Goal: Task Accomplishment & Management: Manage account settings

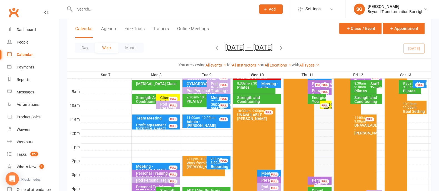
scroll to position [139, 0]
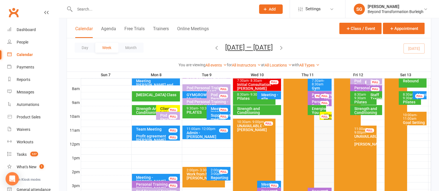
click at [331, 114] on div "Client Initial Onboarding Session. - [PERSON_NAME]" at bounding box center [327, 125] width 7 height 23
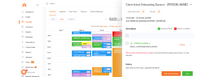
scroll to position [0, 0]
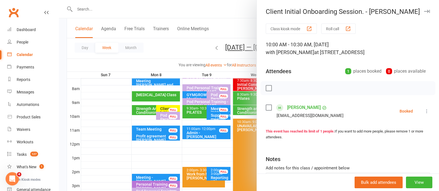
click at [424, 14] on button "button" at bounding box center [427, 11] width 7 height 7
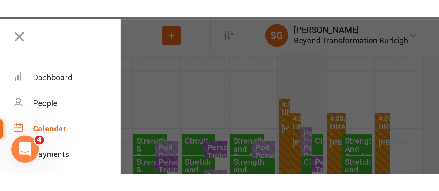
scroll to position [133, 0]
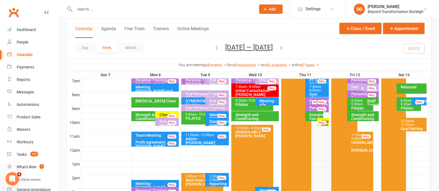
click at [326, 120] on div "Client Initial Onboarding Session. - [PERSON_NAME]" at bounding box center [324, 131] width 7 height 23
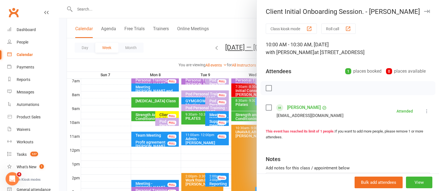
click at [303, 106] on link "[PERSON_NAME]" at bounding box center [304, 107] width 34 height 9
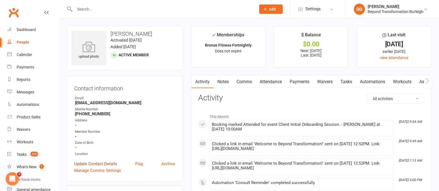
click at [100, 163] on link "Update Contact Details" at bounding box center [95, 164] width 43 height 7
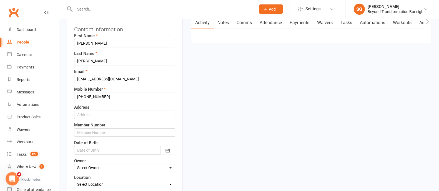
scroll to position [96, 0]
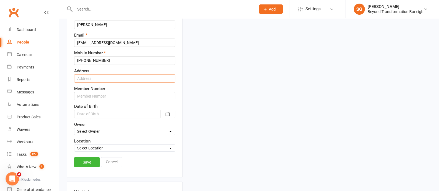
click at [91, 77] on input "text" at bounding box center [124, 78] width 101 height 8
type input "Worongary"
click at [168, 115] on icon "button" at bounding box center [168, 115] width 4 height 4
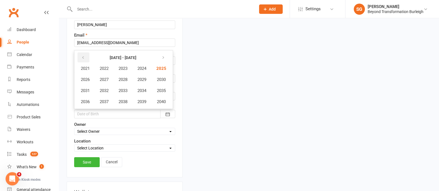
click at [87, 56] on button "button" at bounding box center [84, 58] width 12 height 10
click at [87, 89] on span "1971" at bounding box center [85, 90] width 9 height 5
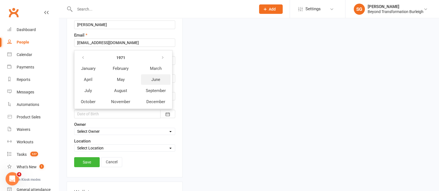
click at [147, 80] on button "June" at bounding box center [155, 79] width 29 height 11
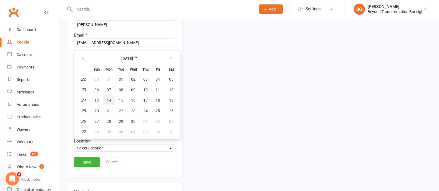
click at [110, 98] on span "14" at bounding box center [109, 100] width 4 height 4
type input "[DATE]"
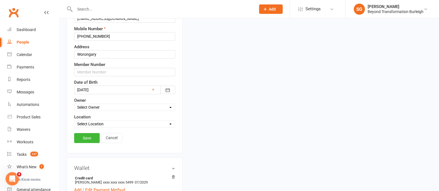
scroll to position [130, 0]
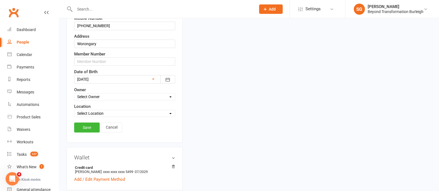
click at [116, 96] on select "Select Owner [PERSON_NAME] [PERSON_NAME] [PERSON_NAME] Accounts Beyond [PERSON_…" at bounding box center [124, 97] width 101 height 6
select select "0"
click at [74, 94] on select "Select Owner [PERSON_NAME] [PERSON_NAME] [PERSON_NAME] Accounts Beyond [PERSON_…" at bounding box center [124, 97] width 101 height 6
click at [97, 111] on select "Select Location [STREET_ADDRESS] Online [GEOGRAPHIC_DATA]" at bounding box center [124, 114] width 101 height 6
click at [74, 111] on select "Select Location [STREET_ADDRESS] Online [GEOGRAPHIC_DATA]" at bounding box center [124, 114] width 101 height 6
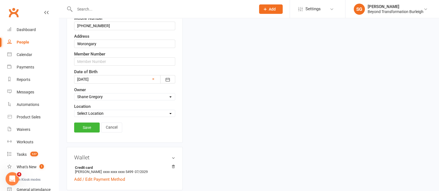
click at [99, 111] on select "Select Location [STREET_ADDRESS] Online [GEOGRAPHIC_DATA]" at bounding box center [124, 114] width 101 height 6
select select "0"
click at [74, 111] on select "Select Location [STREET_ADDRESS] Online [GEOGRAPHIC_DATA]" at bounding box center [124, 114] width 101 height 6
click at [90, 125] on link "Save" at bounding box center [87, 128] width 26 height 10
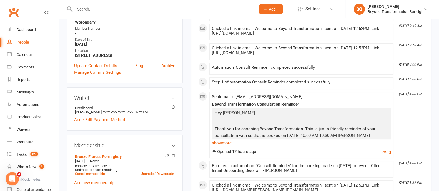
scroll to position [34, 0]
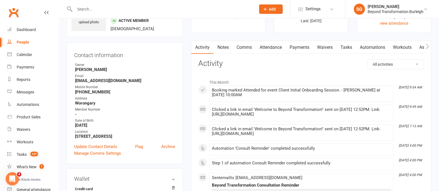
drag, startPoint x: 294, startPoint y: 46, endPoint x: 298, endPoint y: 45, distance: 3.5
click at [294, 46] on link "Payments" at bounding box center [300, 47] width 28 height 13
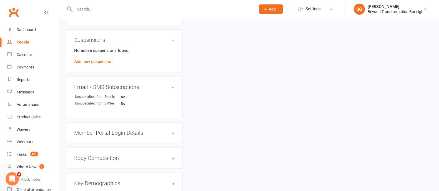
scroll to position [347, 0]
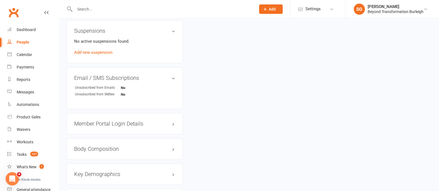
click at [126, 121] on h3 "Member Portal Login Details" at bounding box center [124, 124] width 101 height 6
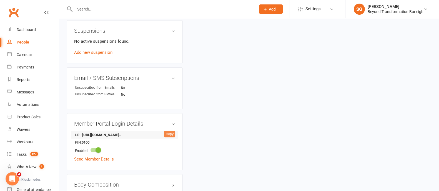
click at [173, 134] on div "Copy" at bounding box center [169, 134] width 11 height 7
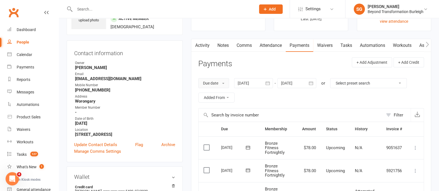
scroll to position [0, 0]
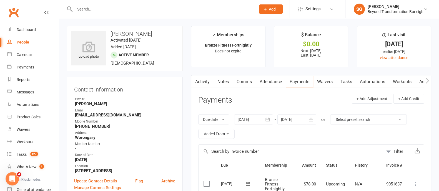
click at [224, 78] on link "Notes" at bounding box center [223, 82] width 19 height 13
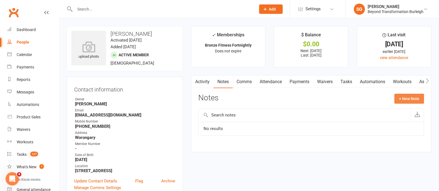
click at [404, 98] on button "+ New Note" at bounding box center [409, 99] width 30 height 10
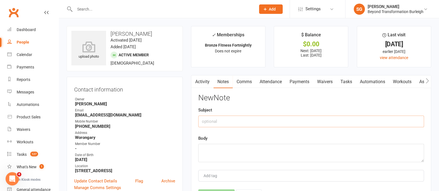
drag, startPoint x: 268, startPoint y: 124, endPoint x: 269, endPoint y: 111, distance: 13.5
click at [268, 121] on input "text" at bounding box center [311, 122] width 226 height 12
type input "Onbaording notes"
drag, startPoint x: 247, startPoint y: 153, endPoint x: 250, endPoint y: 134, distance: 18.8
click at [250, 139] on div "Body" at bounding box center [311, 148] width 226 height 27
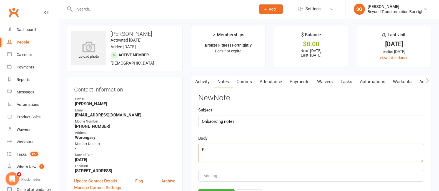
type textarea "P"
click at [201, 149] on textarea "looking to get Fitter" at bounding box center [311, 153] width 226 height 18
click at [202, 149] on textarea "looking to get Fitter" at bounding box center [311, 153] width 226 height 18
click at [253, 146] on textarea "Looking to get Fitter" at bounding box center [311, 153] width 226 height 18
click at [293, 149] on textarea "Looking to get Fitter and stronger. To work with poaddling." at bounding box center [311, 153] width 226 height 18
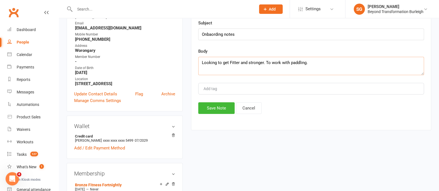
scroll to position [139, 0]
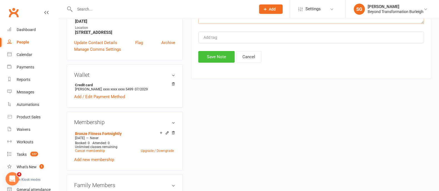
type textarea "Looking to get Fitter and stronger. To work with paddling."
click at [215, 56] on button "Save Note" at bounding box center [216, 57] width 36 height 12
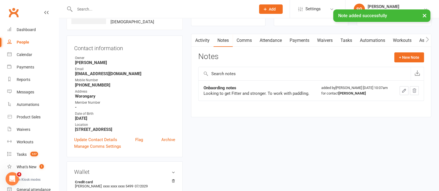
scroll to position [0, 0]
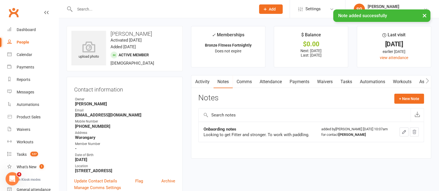
click at [251, 81] on link "Comms" at bounding box center [244, 82] width 23 height 13
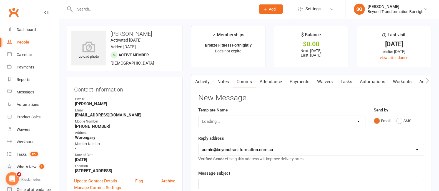
click at [269, 81] on link "Attendance" at bounding box center [271, 82] width 30 height 13
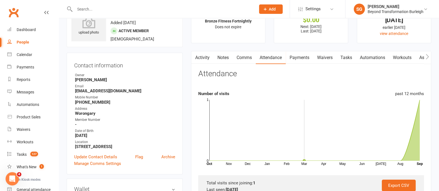
scroll to position [34, 0]
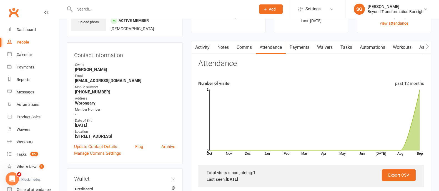
click at [294, 46] on link "Payments" at bounding box center [300, 47] width 28 height 13
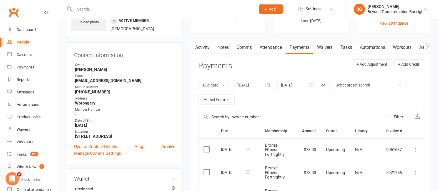
drag, startPoint x: 329, startPoint y: 51, endPoint x: 328, endPoint y: 53, distance: 2.8
click at [328, 50] on link "Waivers" at bounding box center [324, 47] width 23 height 13
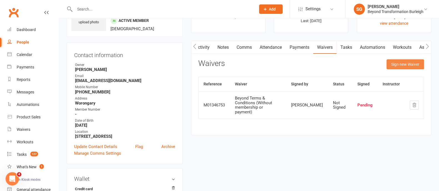
click at [400, 64] on button "Sign new Waiver" at bounding box center [406, 64] width 38 height 10
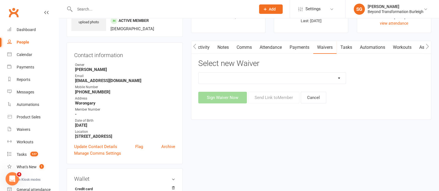
click at [318, 78] on select "Beyond Nutrition And Supplement Waiver Beyond Terms & Conditions Beyond Terms &…" at bounding box center [272, 78] width 147 height 11
select select "9795"
click at [199, 73] on select "Beyond Nutrition And Supplement Waiver Beyond Terms & Conditions Beyond Terms &…" at bounding box center [272, 78] width 147 height 11
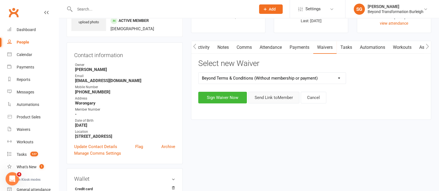
click at [281, 94] on button "Send Link to Member" at bounding box center [273, 98] width 51 height 12
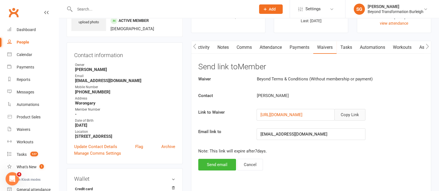
click at [348, 112] on button "Copy Link" at bounding box center [349, 115] width 31 height 12
click at [29, 129] on div "Waivers" at bounding box center [24, 130] width 14 height 4
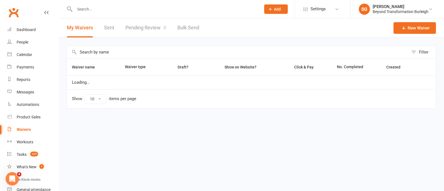
select select "100"
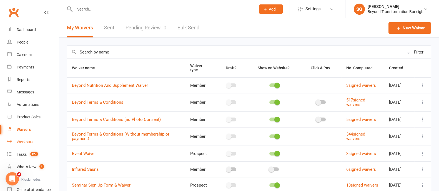
click at [27, 138] on link "Workouts" at bounding box center [32, 142] width 51 height 13
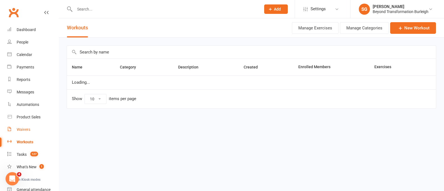
select select "100"
click at [24, 130] on div "Waivers" at bounding box center [24, 130] width 14 height 4
select select "100"
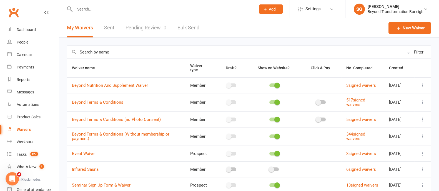
click at [161, 33] on link "Pending Review 0" at bounding box center [146, 27] width 41 height 19
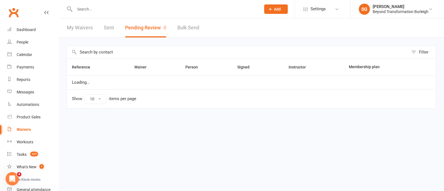
select select "50"
click at [28, 28] on div "Dashboard" at bounding box center [26, 30] width 19 height 4
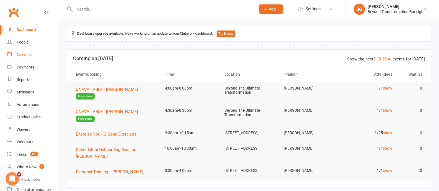
click at [24, 51] on link "Calendar" at bounding box center [32, 55] width 51 height 13
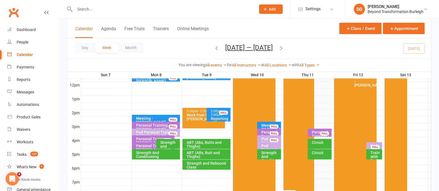
scroll to position [208, 0]
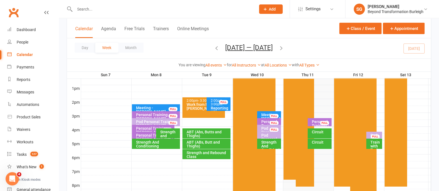
click at [316, 135] on div "Circuit" at bounding box center [320, 134] width 24 height 10
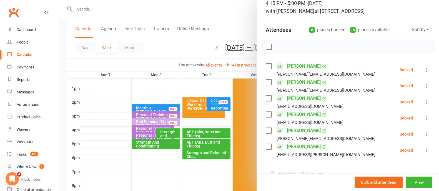
scroll to position [0, 0]
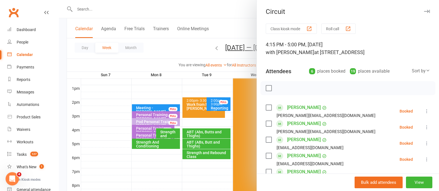
click at [424, 8] on button "button" at bounding box center [427, 11] width 7 height 7
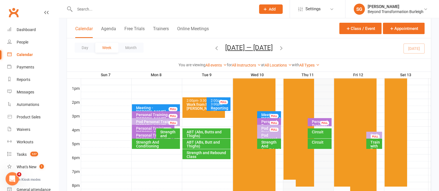
click at [319, 144] on div "Circuit" at bounding box center [321, 143] width 19 height 4
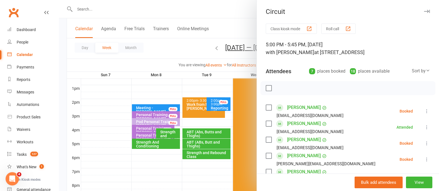
click at [424, 12] on icon "button" at bounding box center [427, 11] width 6 height 3
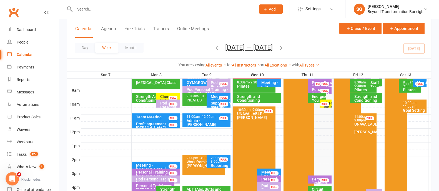
scroll to position [104, 0]
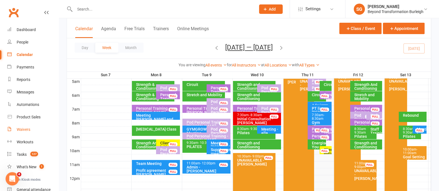
click at [31, 132] on link "Waivers" at bounding box center [32, 130] width 51 height 13
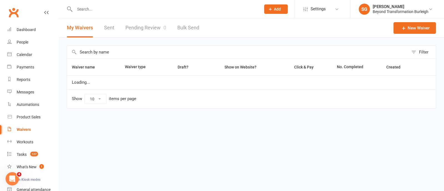
select select "100"
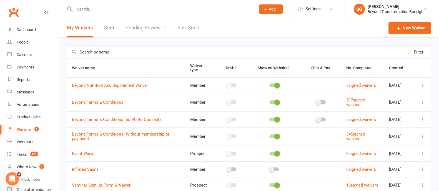
click at [28, 132] on link "Waivers 1" at bounding box center [32, 130] width 51 height 13
click at [151, 29] on link "Pending Review 1" at bounding box center [146, 27] width 41 height 19
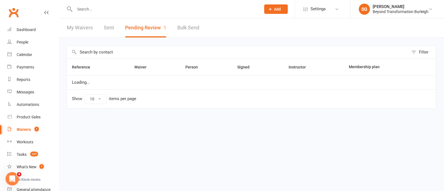
select select "50"
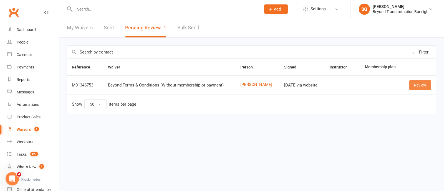
click at [426, 85] on link "Review" at bounding box center [421, 85] width 22 height 10
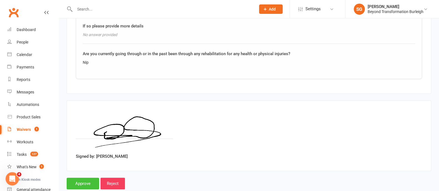
scroll to position [399, 0]
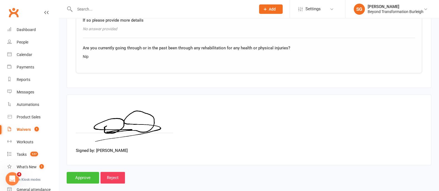
click at [89, 172] on input "Approve" at bounding box center [83, 178] width 33 height 12
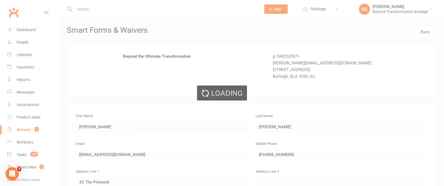
select select "50"
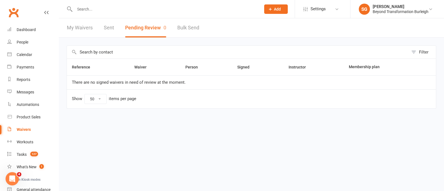
click at [93, 6] on input "text" at bounding box center [165, 9] width 184 height 8
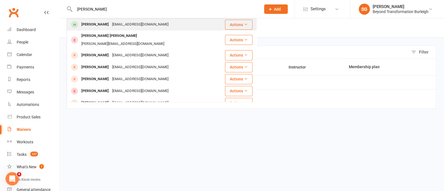
type input "warren smith"
click at [96, 24] on div "[PERSON_NAME]" at bounding box center [95, 25] width 31 height 8
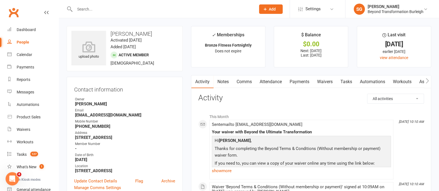
click at [325, 81] on link "Waivers" at bounding box center [324, 82] width 23 height 13
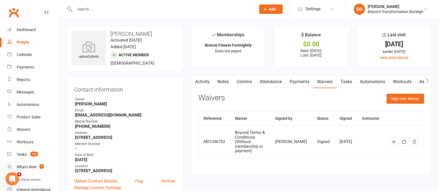
click at [351, 81] on link "Tasks" at bounding box center [346, 82] width 19 height 13
